Goal: Find specific page/section: Find specific page/section

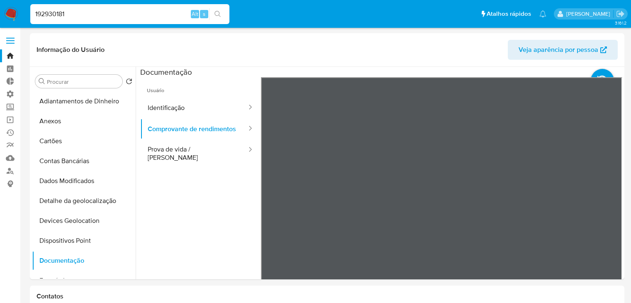
select select "10"
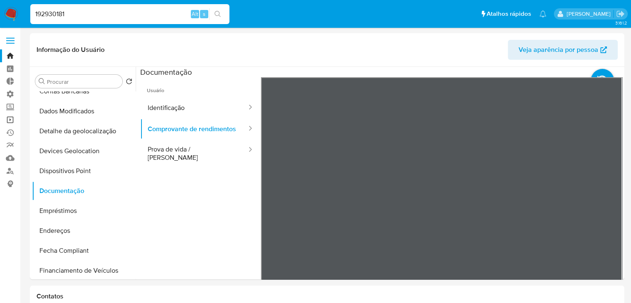
click at [12, 120] on link "Operações em massa" at bounding box center [49, 119] width 99 height 13
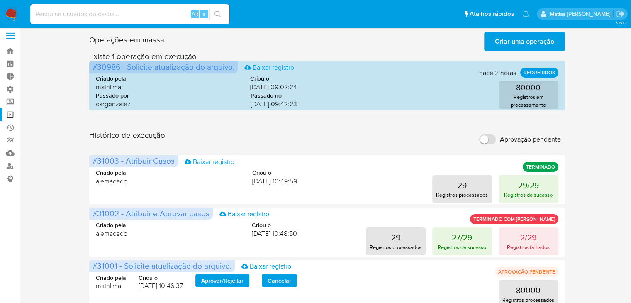
scroll to position [5, 0]
